Goal: Task Accomplishment & Management: Complete application form

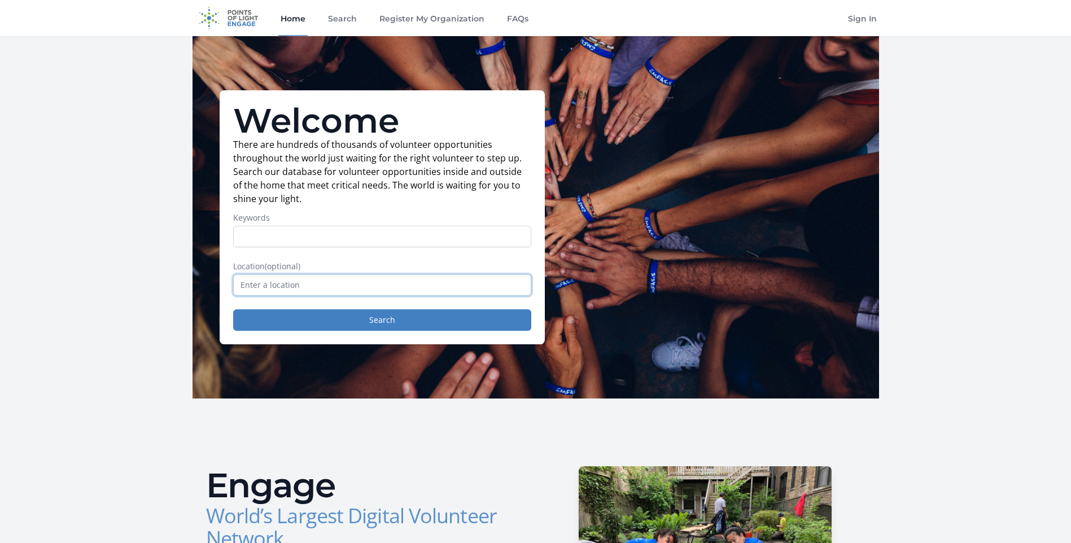
click at [261, 279] on input "text" at bounding box center [382, 284] width 298 height 21
type input "f"
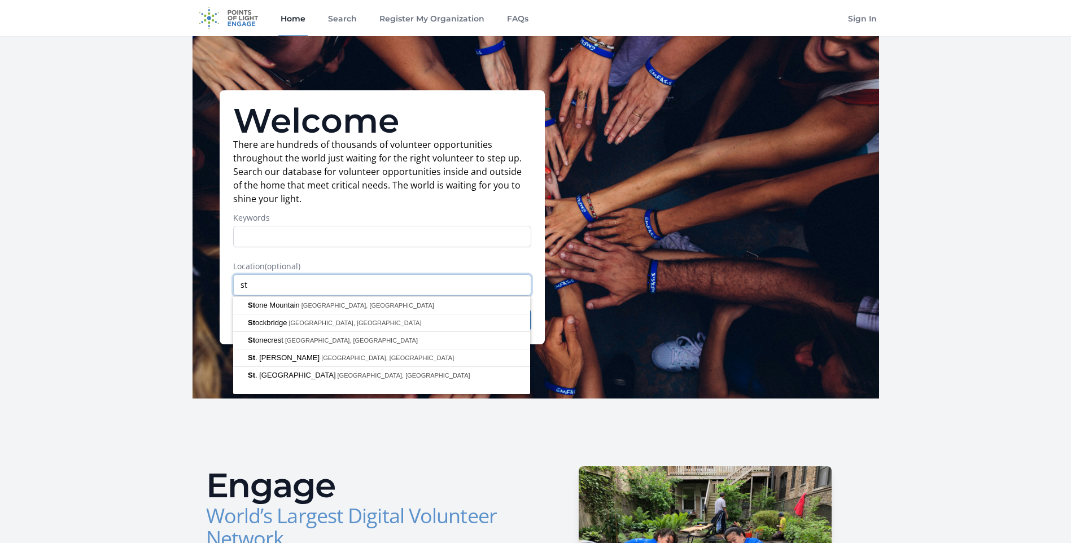
type input "s"
type input "f"
type input "p"
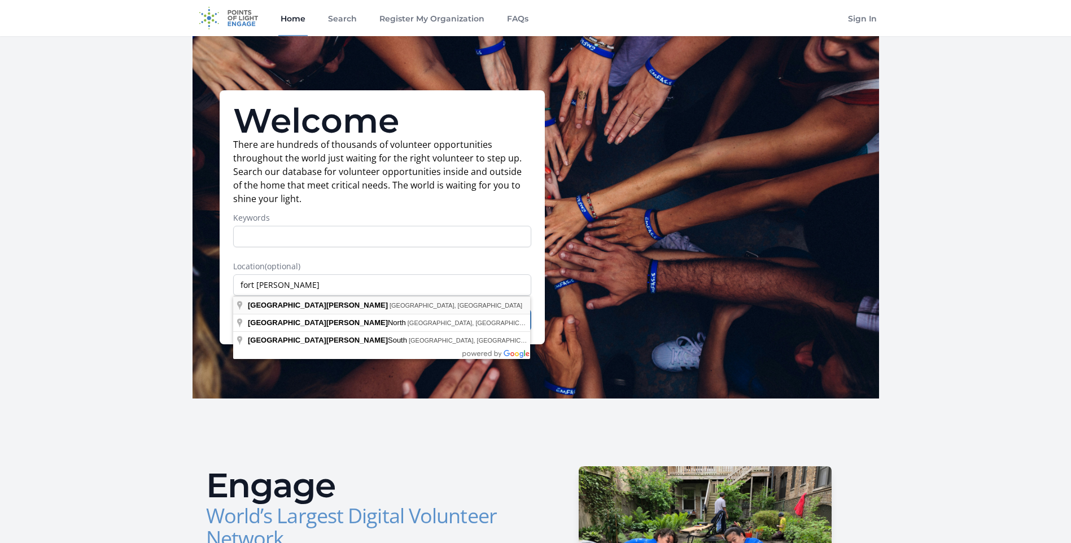
type input "Fort Pierce, FL, USA"
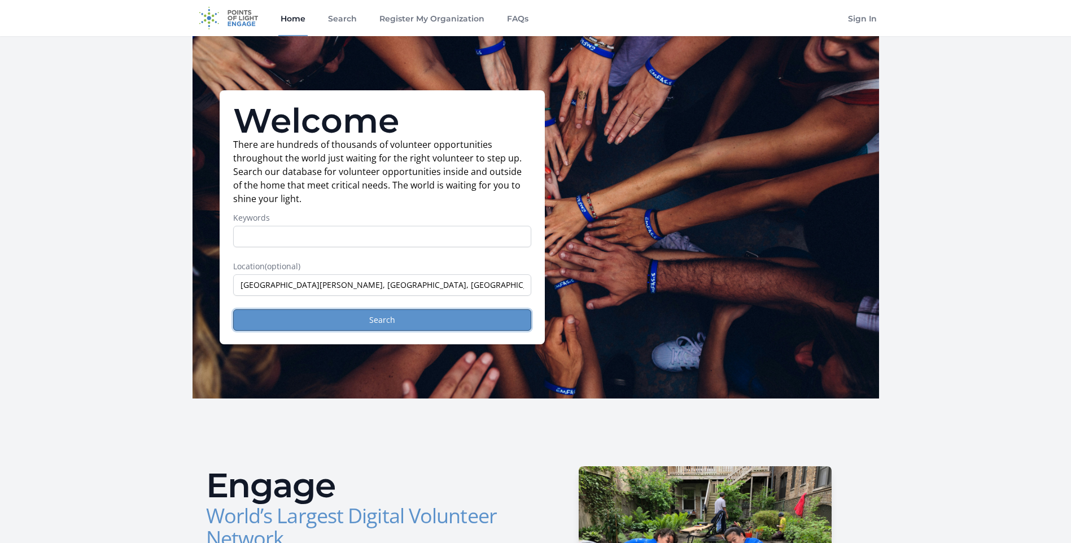
click at [338, 322] on button "Search" at bounding box center [382, 319] width 298 height 21
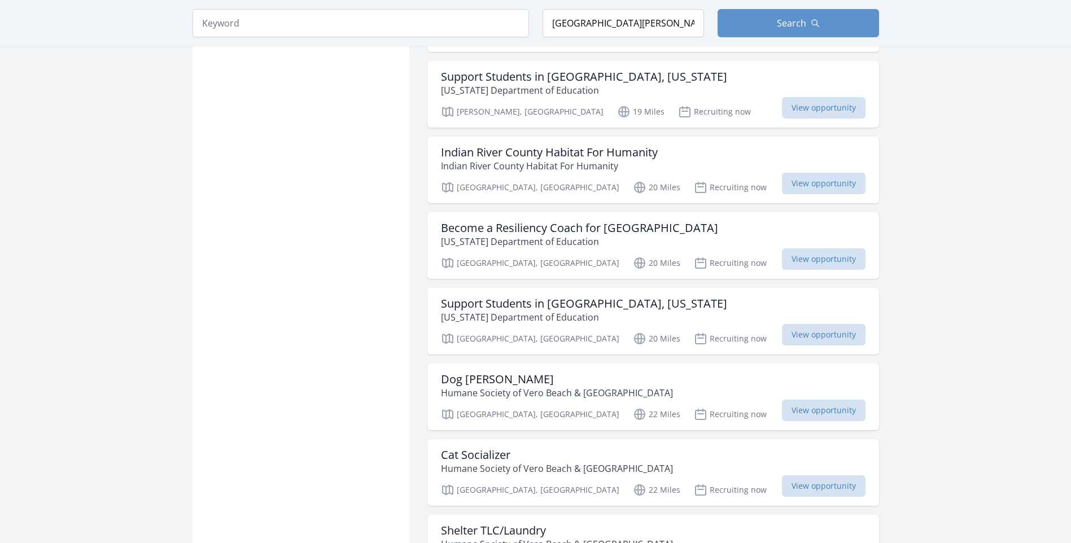
scroll to position [5357, 0]
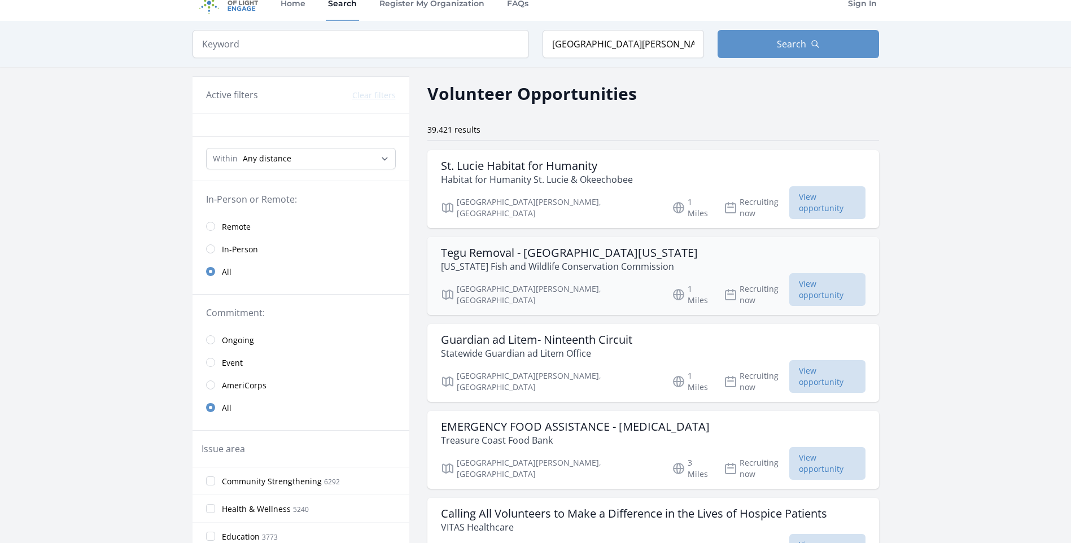
scroll to position [0, 0]
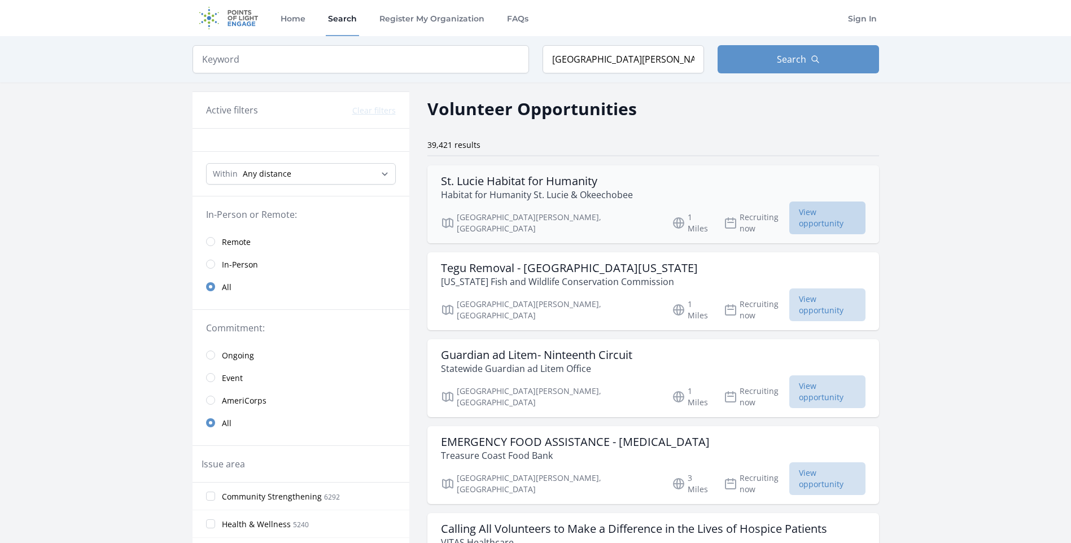
click at [789, 212] on span "View opportunity" at bounding box center [827, 218] width 76 height 33
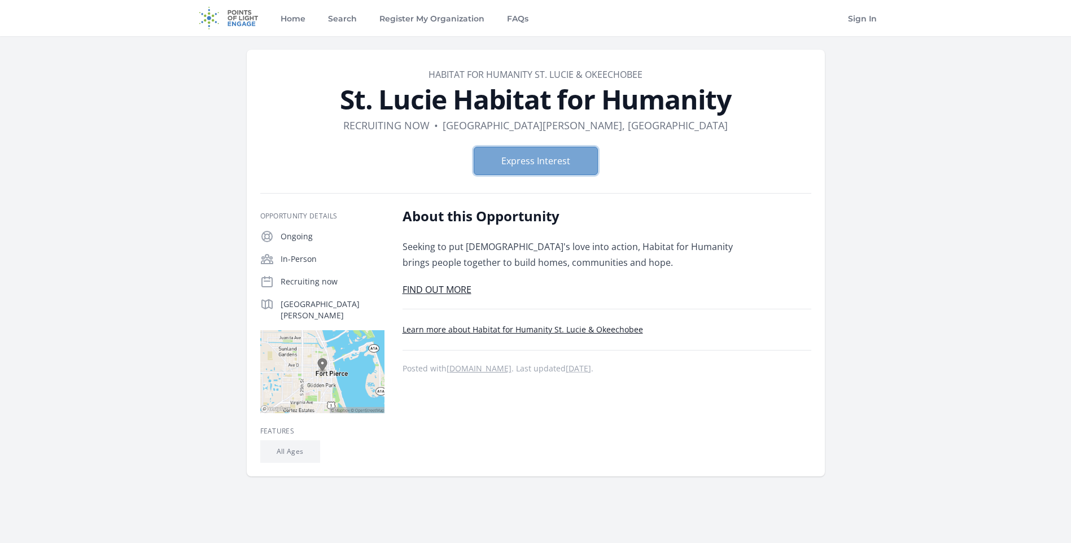
click at [584, 157] on button "Express Interest" at bounding box center [536, 161] width 124 height 28
